Goal: Navigation & Orientation: Go to known website

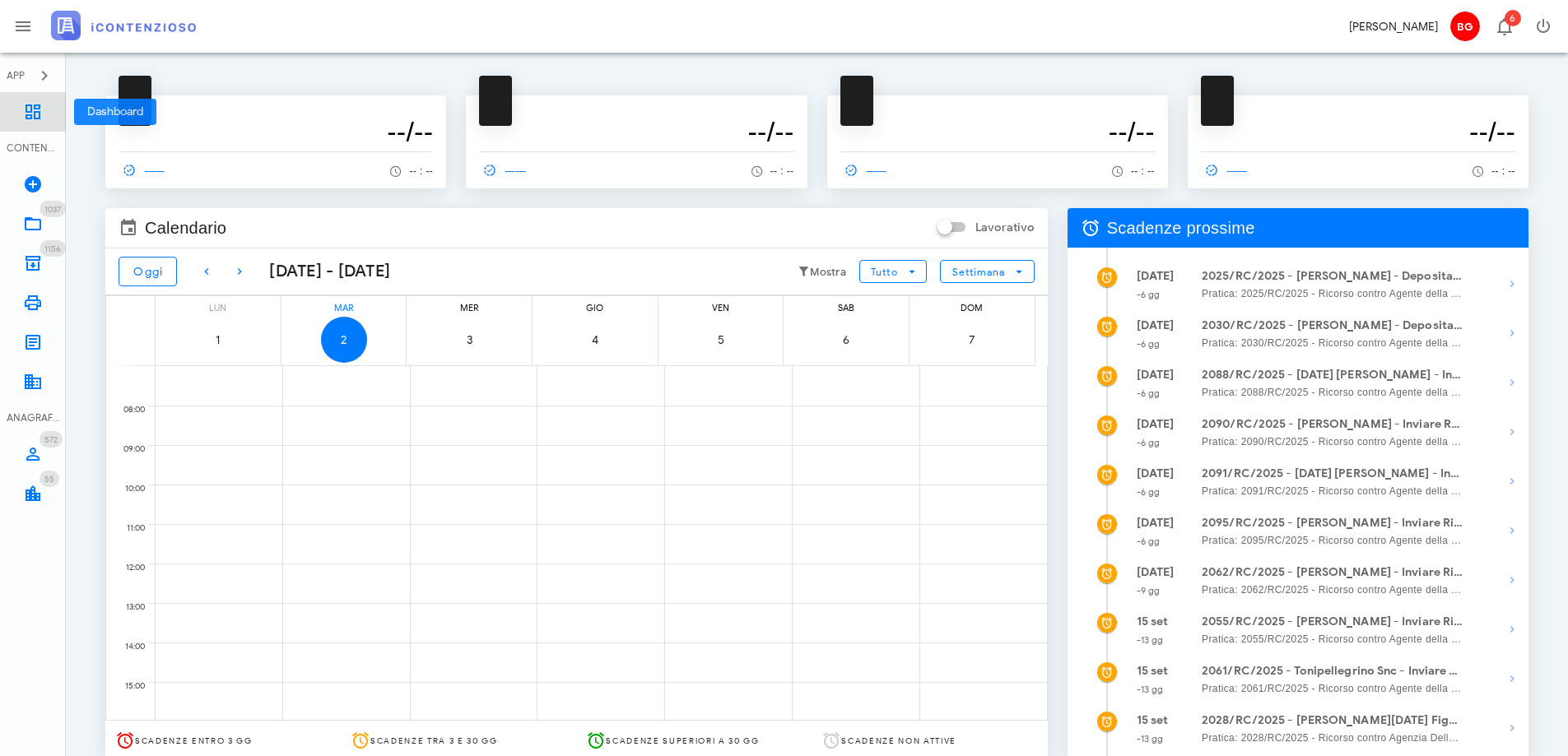
click at [32, 123] on link "Dashboard" at bounding box center [33, 111] width 66 height 39
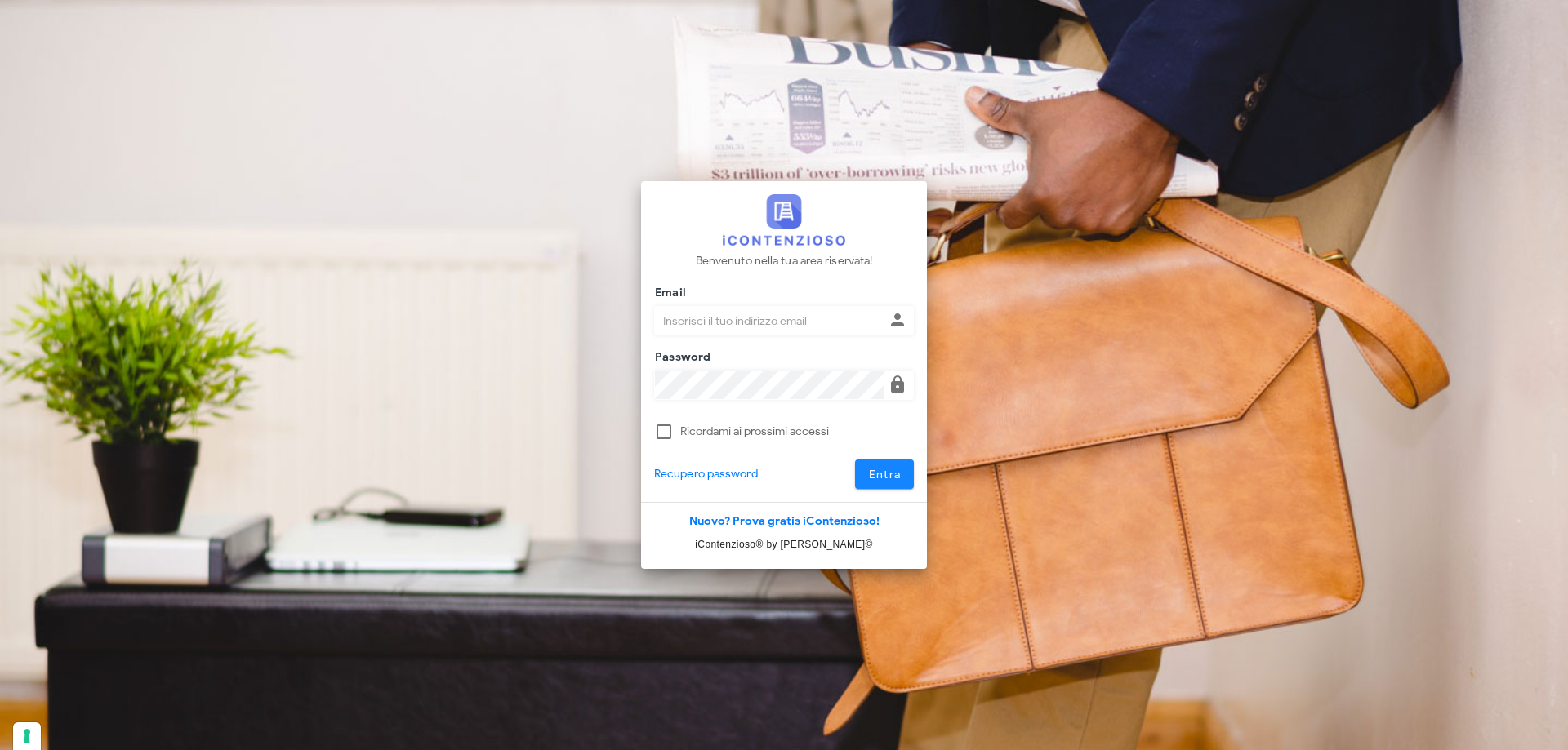
type input "dottbaronegiuseppe@gmail.com"
click at [868, 477] on div "Entra" at bounding box center [866, 473] width 117 height 29
click at [868, 477] on span "Entra" at bounding box center [885, 474] width 33 height 14
